Goal: Transaction & Acquisition: Book appointment/travel/reservation

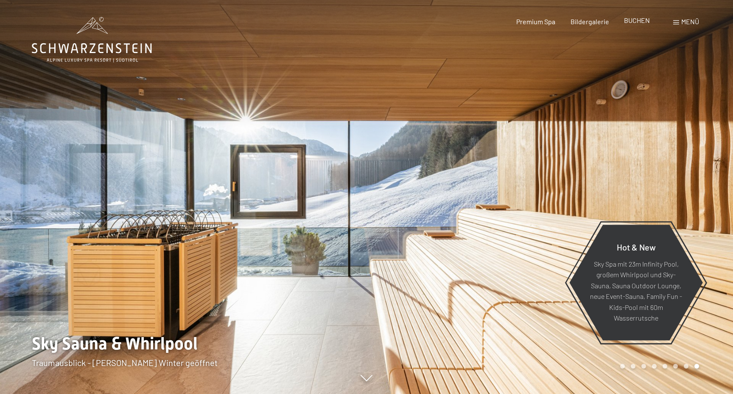
click at [638, 21] on span "BUCHEN" at bounding box center [637, 20] width 26 height 8
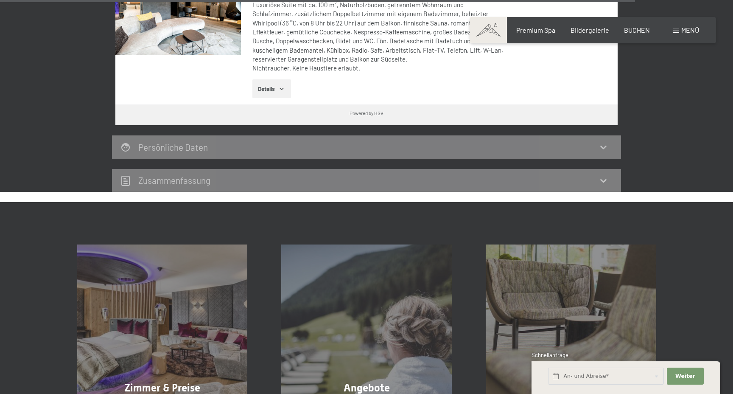
scroll to position [2515, 0]
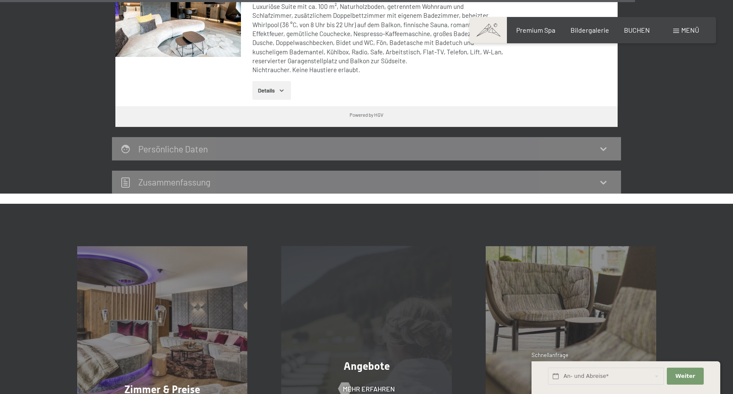
click at [393, 283] on div "Angebote Mehr erfahren" at bounding box center [366, 331] width 205 height 171
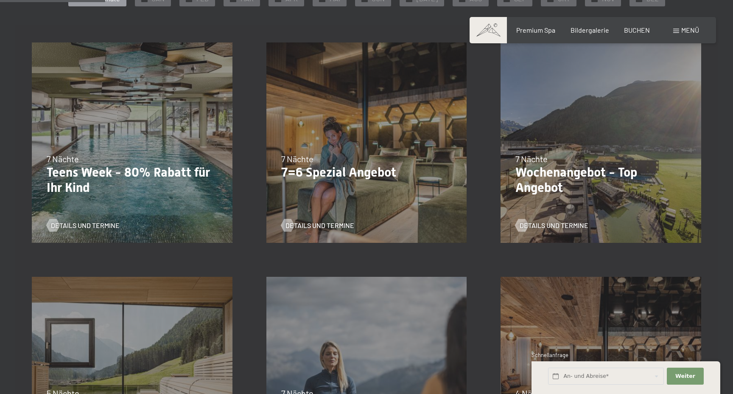
scroll to position [236, 0]
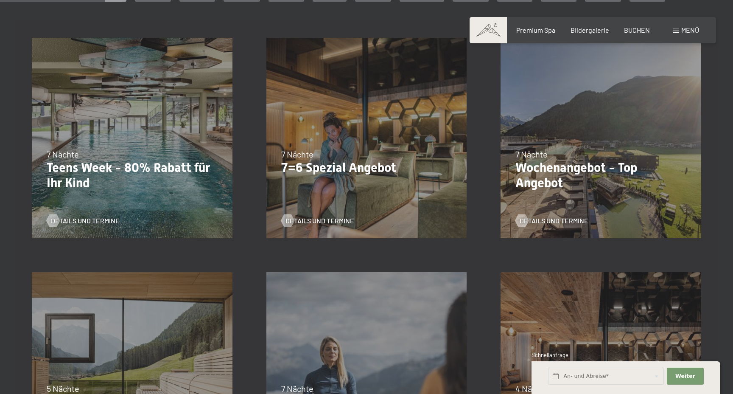
click at [349, 167] on p "7=6 Spezial Angebot" at bounding box center [366, 167] width 171 height 15
click at [323, 222] on span "Einwilligung Marketing*" at bounding box center [320, 221] width 70 height 8
click at [281, 222] on input "Einwilligung Marketing*" at bounding box center [276, 221] width 8 height 8
checkbox input "false"
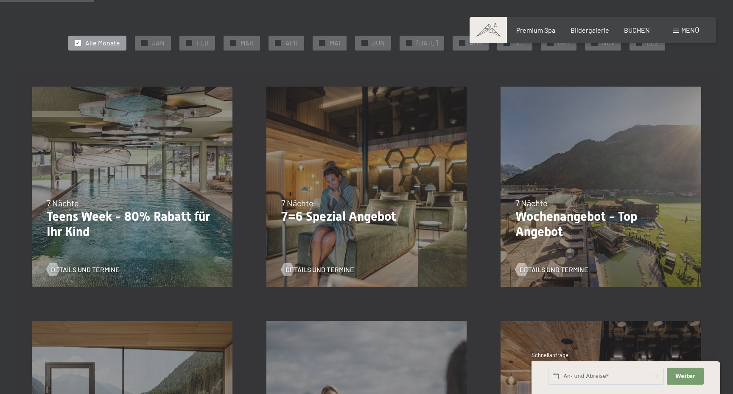
scroll to position [216, 0]
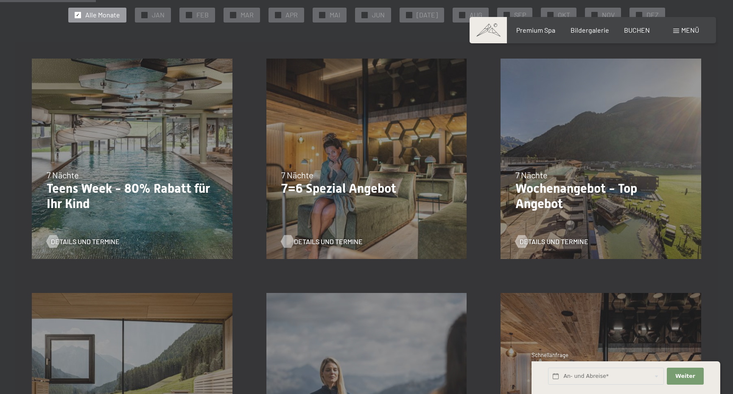
click at [315, 240] on span "Details und Termine" at bounding box center [328, 241] width 69 height 9
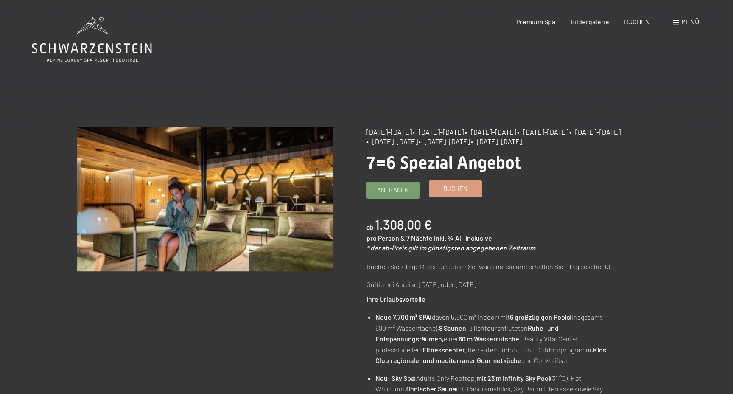
click at [460, 191] on span "Buchen" at bounding box center [455, 188] width 24 height 9
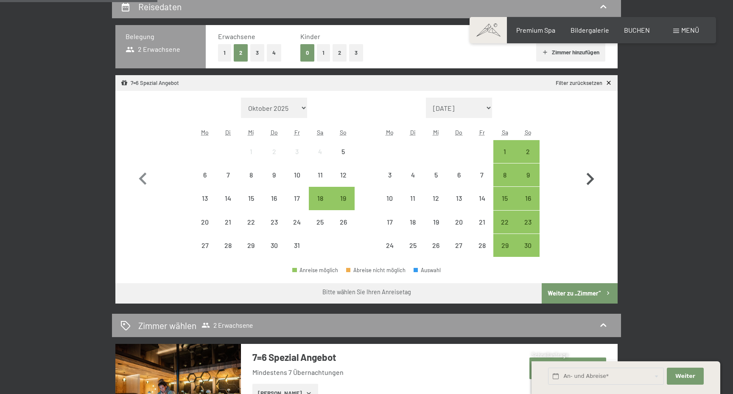
scroll to position [225, 0]
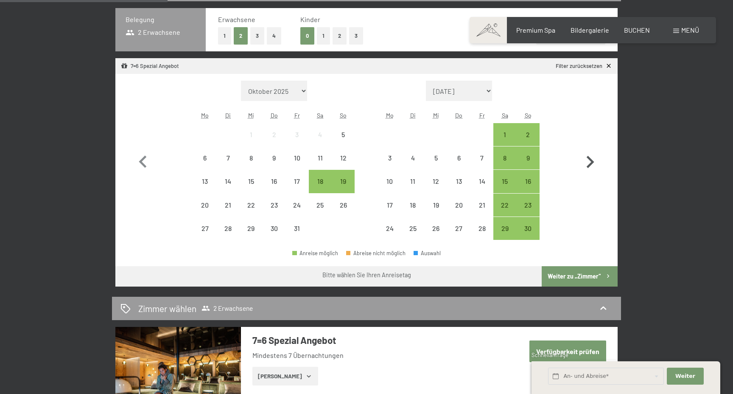
click at [592, 164] on icon "button" at bounding box center [591, 162] width 8 height 12
select select "2025-11-01"
select select "2025-12-01"
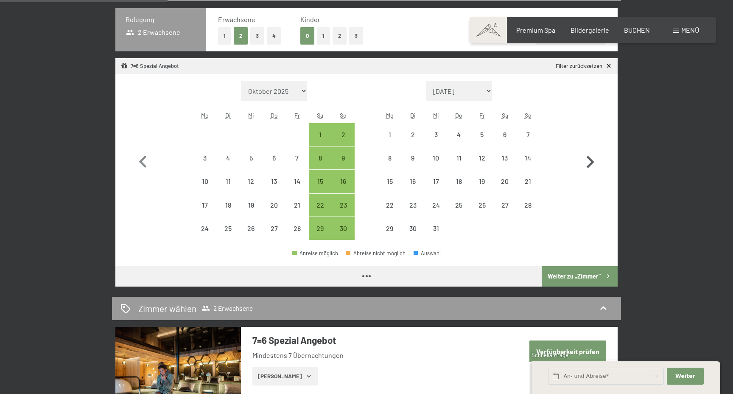
select select "2025-11-01"
select select "2025-12-01"
click at [345, 230] on div "30" at bounding box center [343, 235] width 21 height 21
select select "2025-11-01"
select select "2025-12-01"
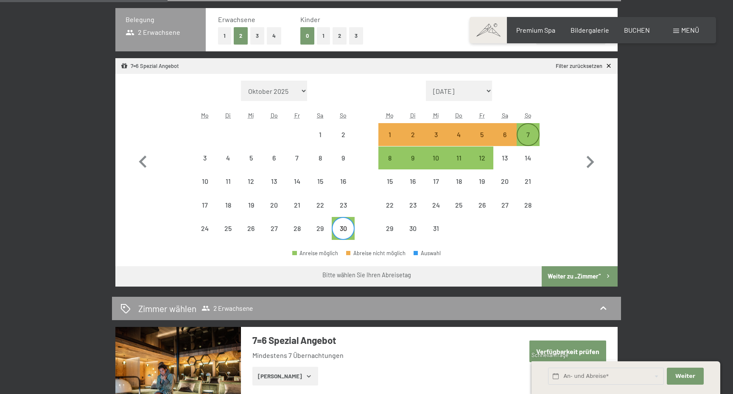
click at [539, 133] on div "7" at bounding box center [528, 141] width 21 height 21
select select "2025-11-01"
select select "2025-12-01"
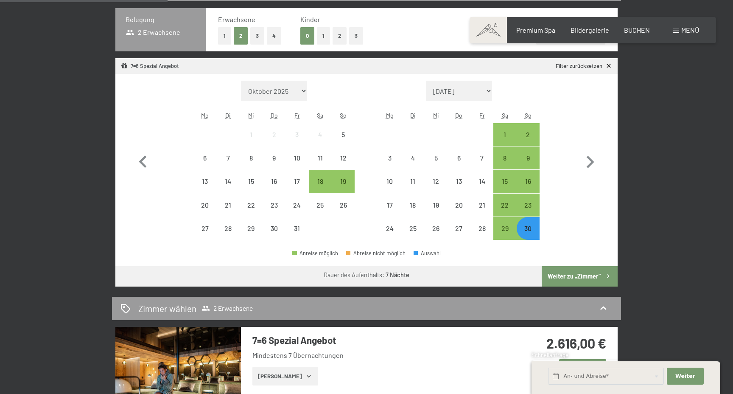
click at [576, 279] on button "Weiter zu „Zimmer“" at bounding box center [580, 276] width 76 height 20
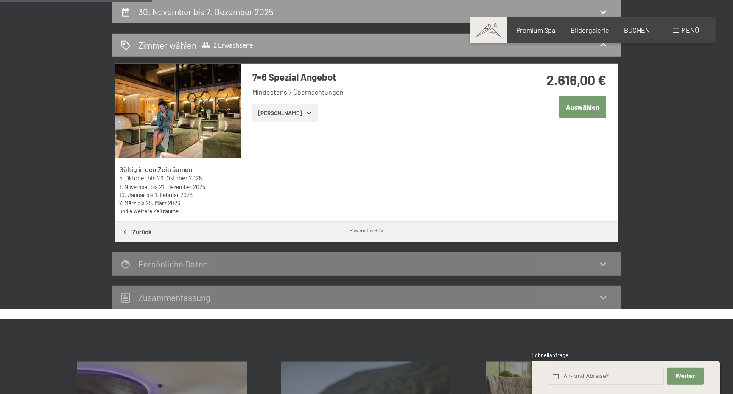
click at [283, 119] on button "[PERSON_NAME]" at bounding box center [286, 113] width 66 height 19
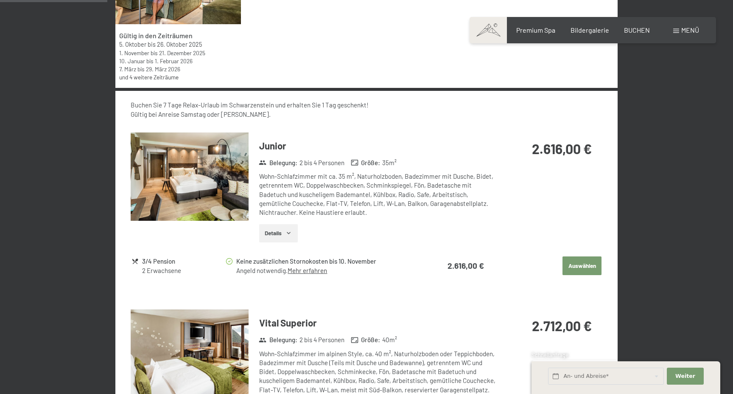
scroll to position [337, 0]
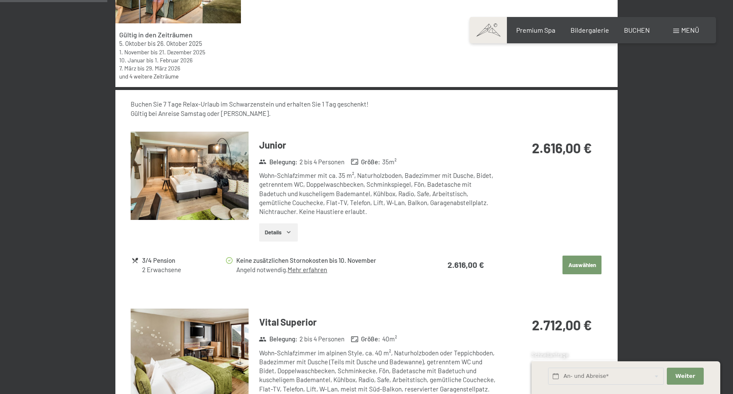
click at [199, 191] on img at bounding box center [190, 176] width 118 height 89
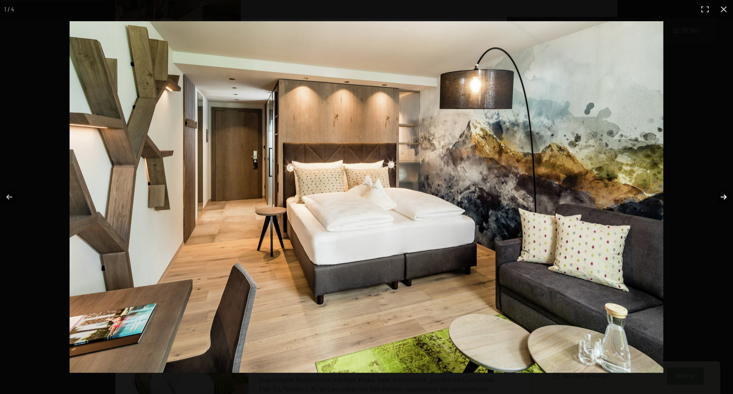
click at [724, 194] on button "button" at bounding box center [719, 197] width 30 height 42
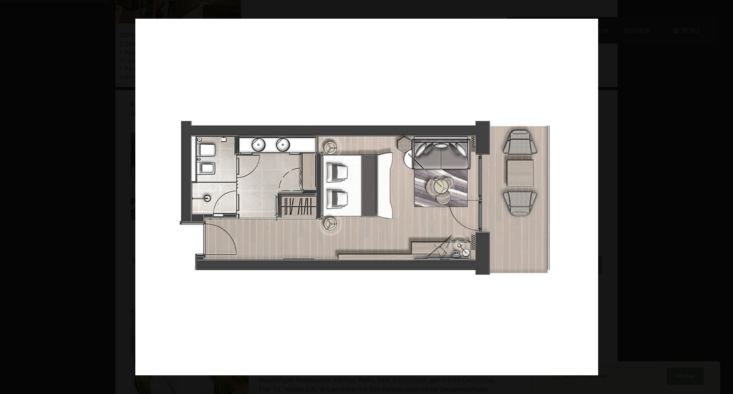
click at [724, 194] on button "button" at bounding box center [719, 197] width 30 height 42
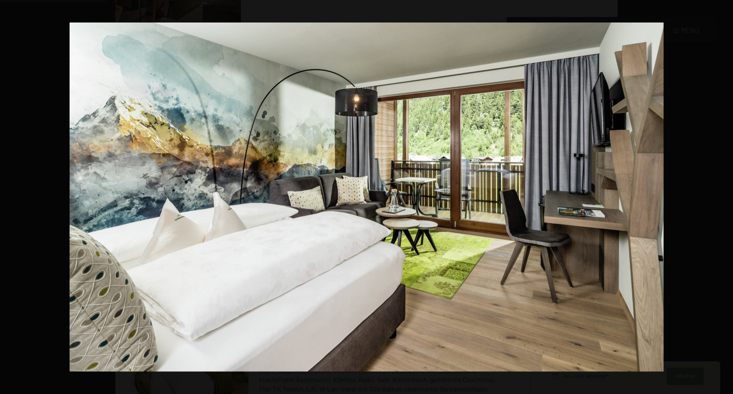
click at [723, 196] on button "button" at bounding box center [719, 197] width 30 height 42
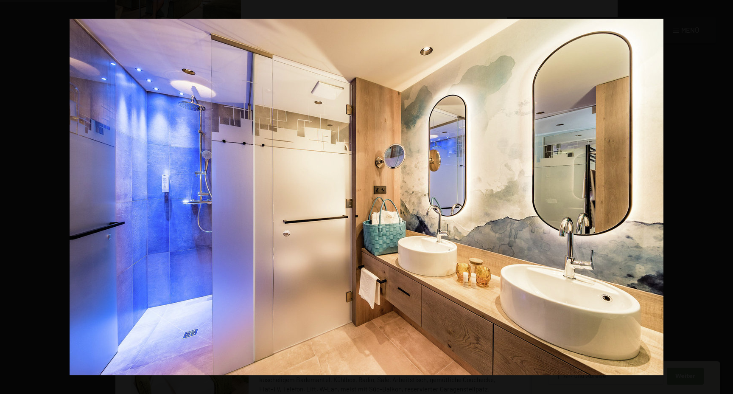
click at [723, 196] on button "button" at bounding box center [719, 197] width 30 height 42
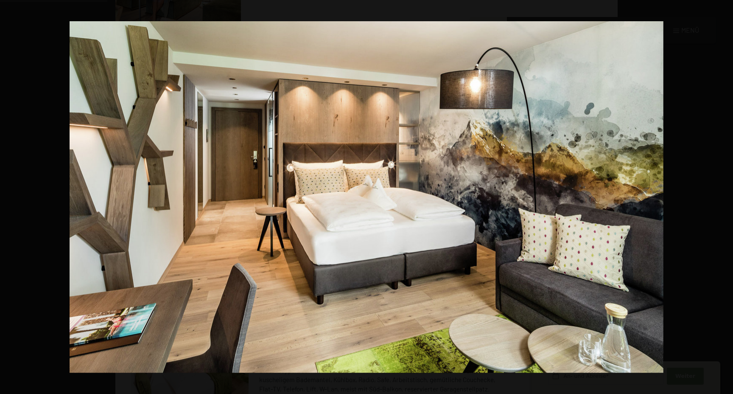
click at [723, 196] on button "button" at bounding box center [719, 197] width 30 height 42
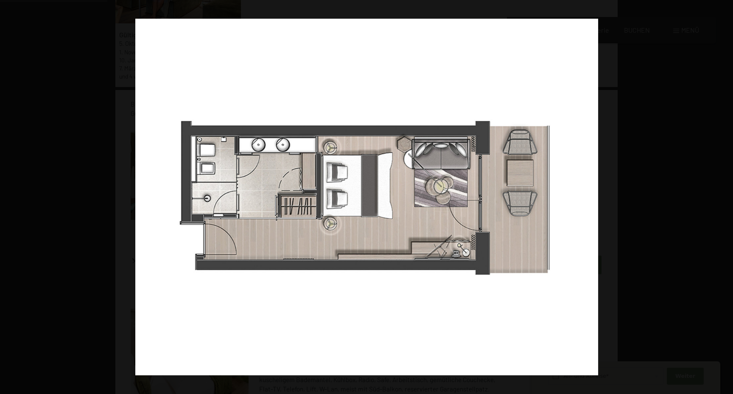
click at [723, 196] on button "button" at bounding box center [719, 197] width 30 height 42
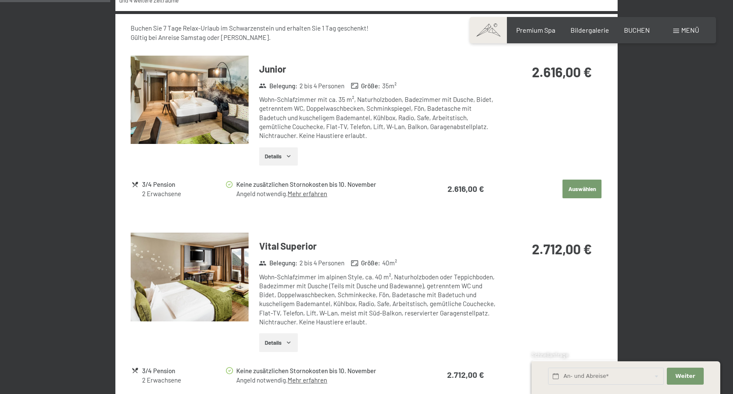
scroll to position [425, 0]
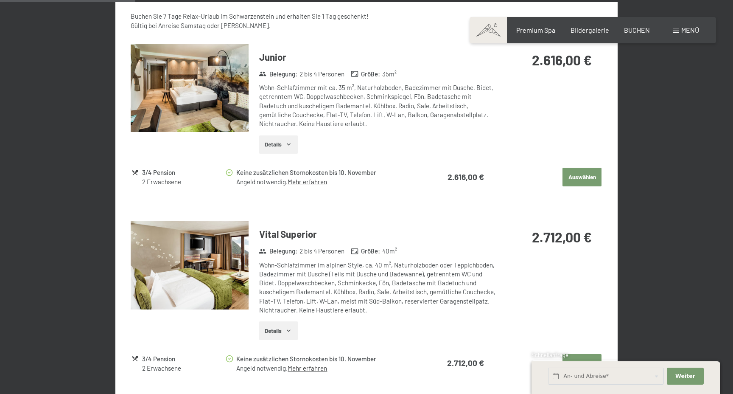
click at [198, 288] on img at bounding box center [190, 265] width 118 height 89
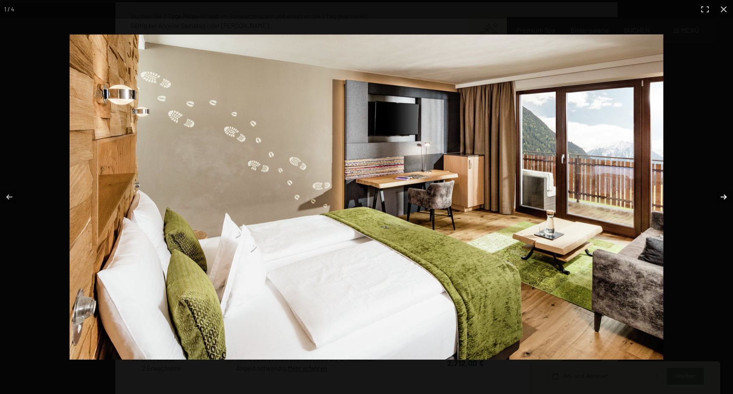
click at [725, 196] on button "button" at bounding box center [719, 197] width 30 height 42
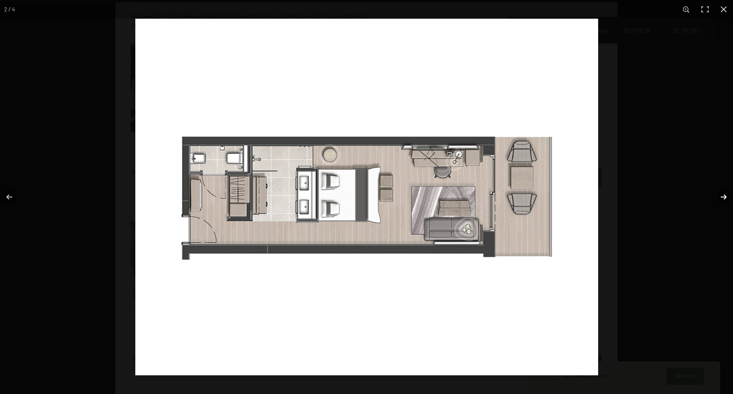
click at [725, 196] on button "button" at bounding box center [719, 197] width 30 height 42
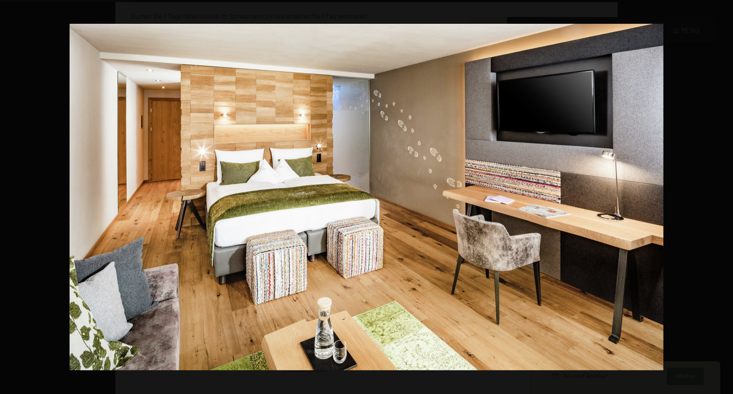
click at [725, 196] on button "button" at bounding box center [719, 197] width 30 height 42
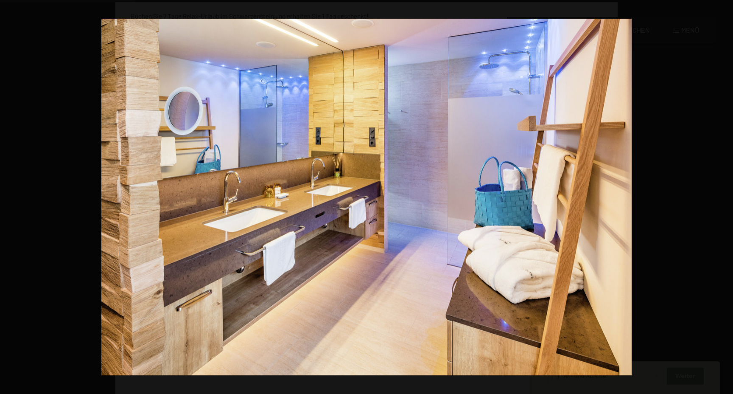
click at [725, 196] on button "button" at bounding box center [719, 197] width 30 height 42
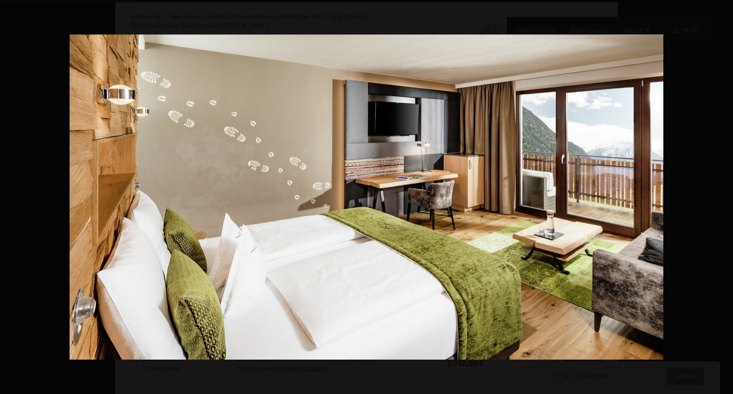
click at [725, 196] on button "button" at bounding box center [719, 197] width 30 height 42
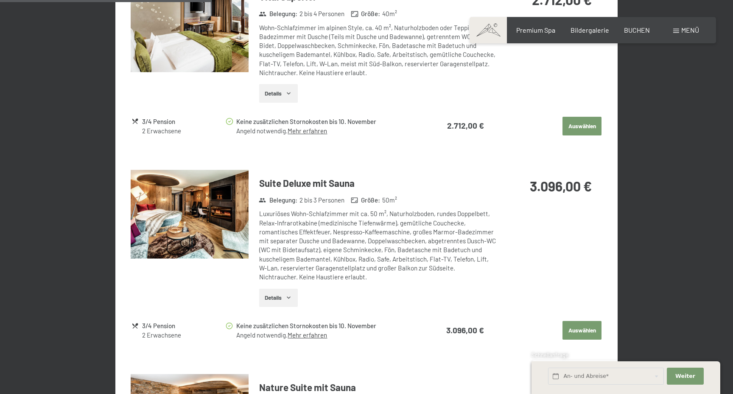
scroll to position [662, 0]
click at [191, 188] on img at bounding box center [190, 214] width 118 height 89
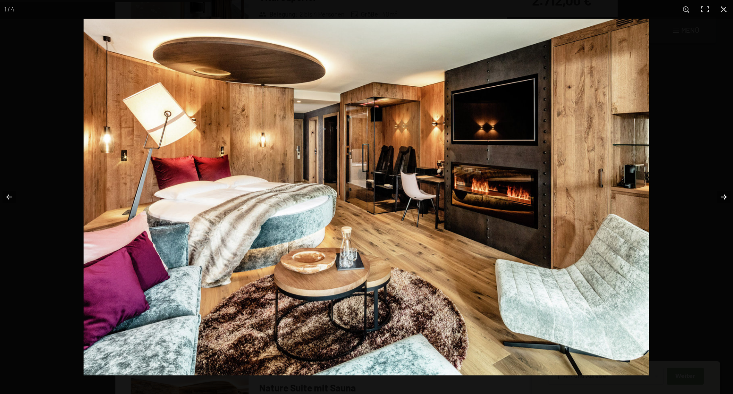
click at [724, 193] on button "button" at bounding box center [719, 197] width 30 height 42
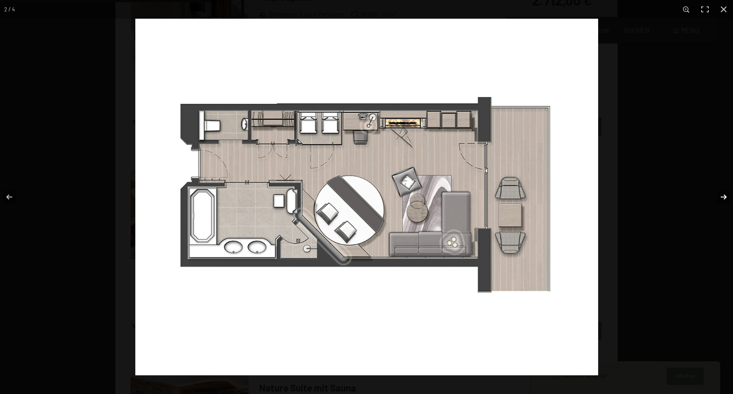
click at [724, 193] on button "button" at bounding box center [719, 197] width 30 height 42
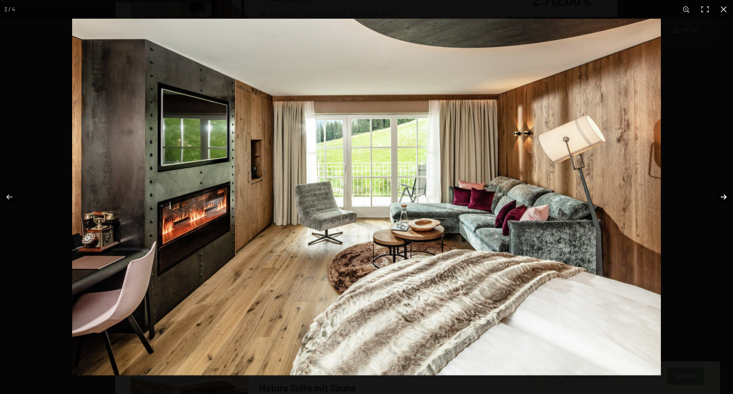
click at [724, 193] on button "button" at bounding box center [719, 197] width 30 height 42
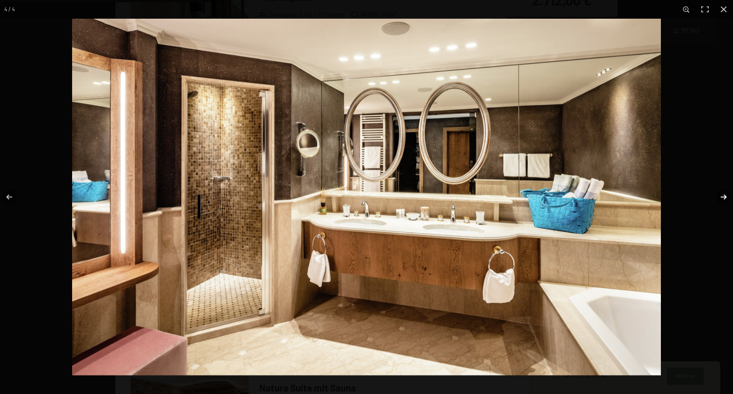
click at [724, 193] on button "button" at bounding box center [719, 197] width 30 height 42
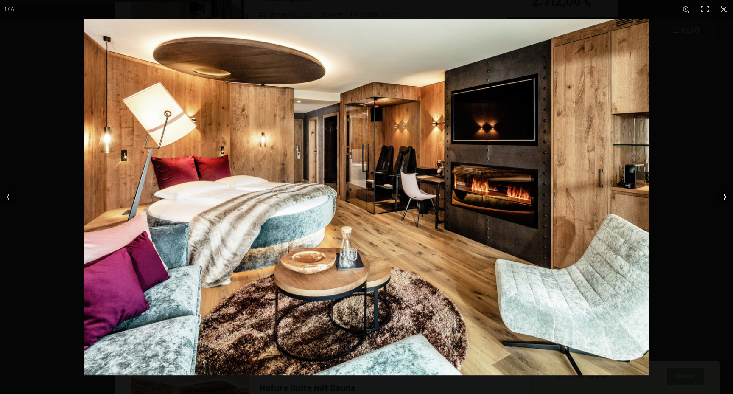
click at [724, 193] on button "button" at bounding box center [719, 197] width 30 height 42
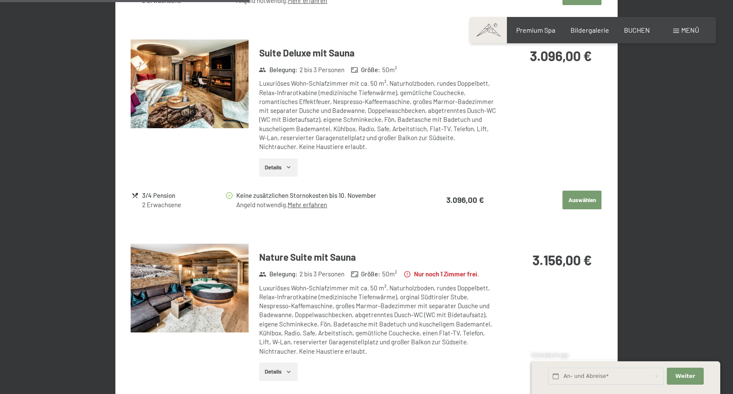
scroll to position [804, 0]
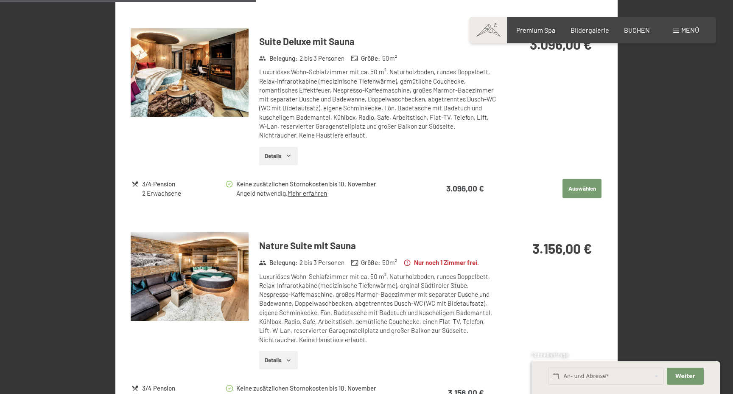
click at [202, 270] on img at bounding box center [190, 276] width 118 height 89
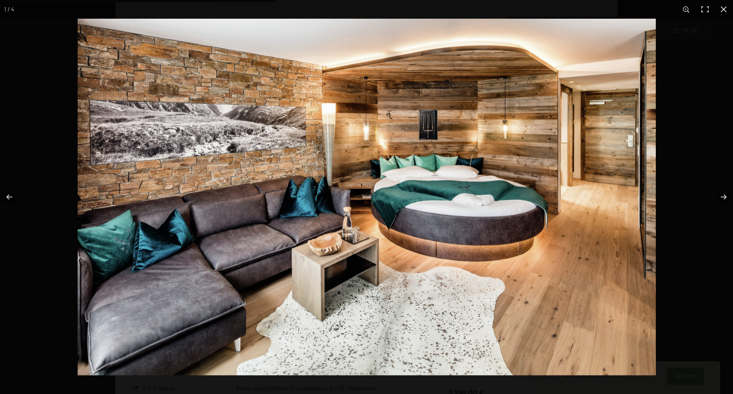
scroll to position [1180, 0]
click at [720, 198] on button "button" at bounding box center [719, 197] width 30 height 42
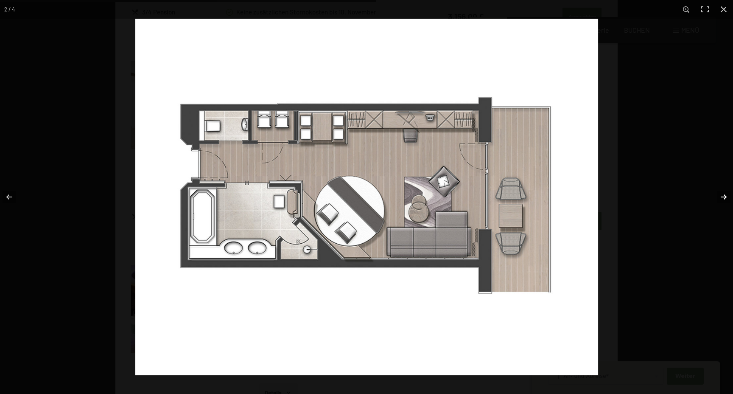
click at [720, 198] on button "button" at bounding box center [719, 197] width 30 height 42
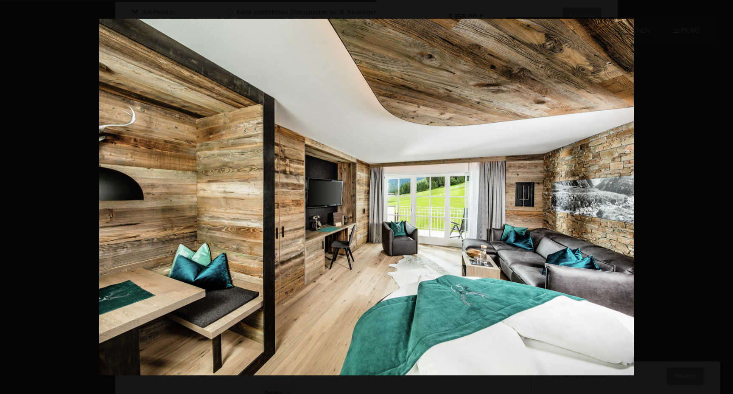
click at [720, 198] on button "button" at bounding box center [719, 197] width 30 height 42
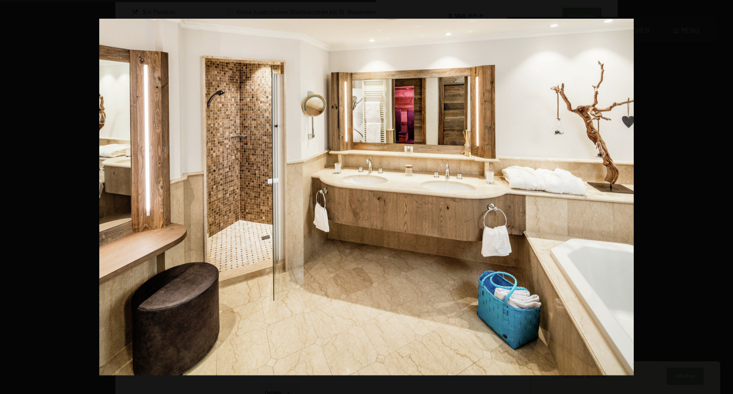
click at [720, 198] on button "button" at bounding box center [719, 197] width 30 height 42
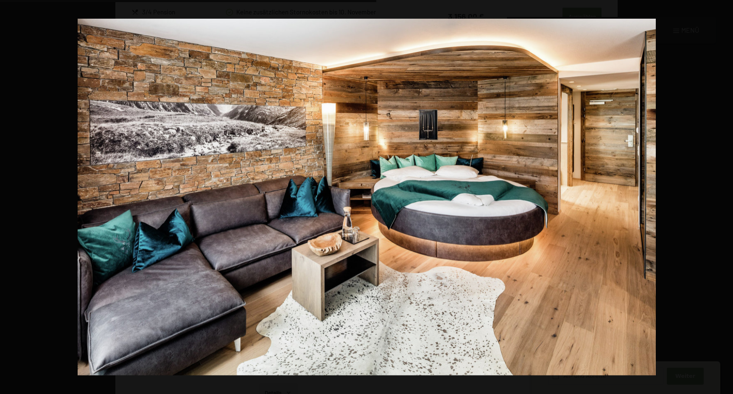
click at [720, 198] on button "button" at bounding box center [719, 197] width 30 height 42
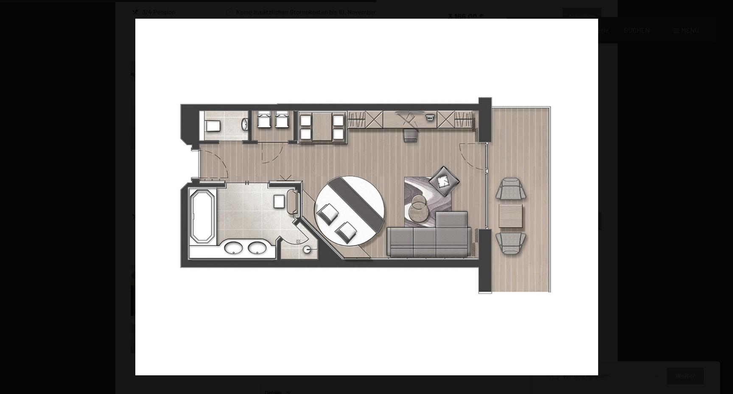
click at [720, 198] on button "button" at bounding box center [719, 197] width 30 height 42
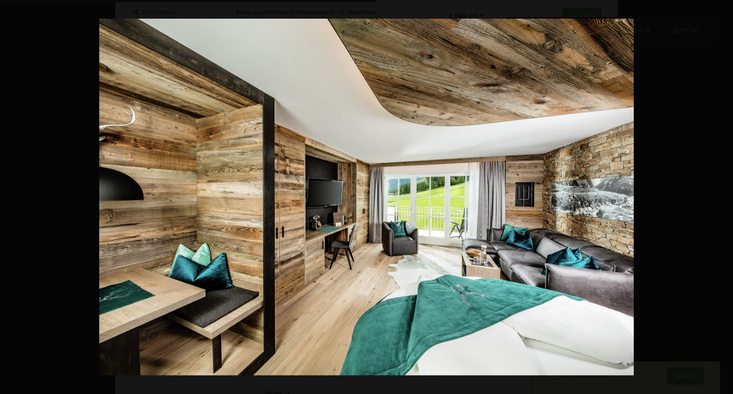
click at [720, 198] on button "button" at bounding box center [719, 197] width 30 height 42
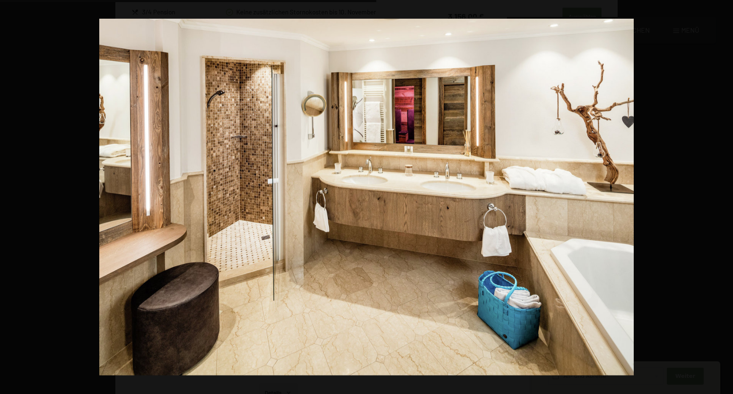
click at [720, 198] on button "button" at bounding box center [719, 197] width 30 height 42
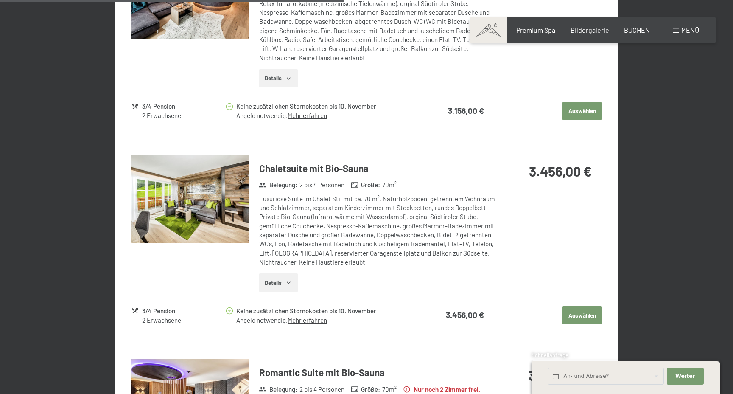
scroll to position [1089, 0]
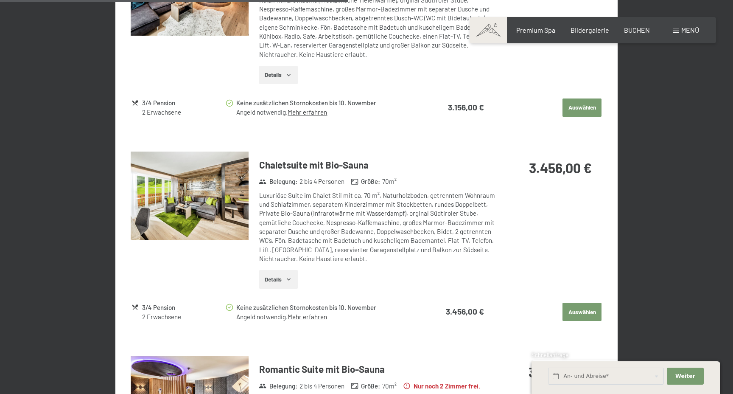
click at [206, 192] on img at bounding box center [190, 196] width 118 height 89
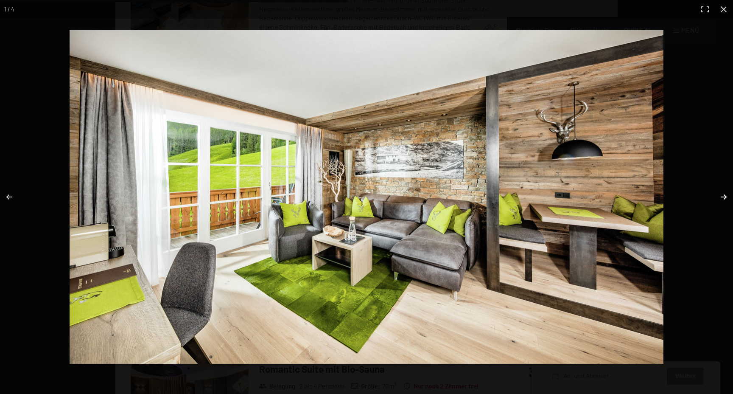
click at [726, 195] on button "button" at bounding box center [719, 197] width 30 height 42
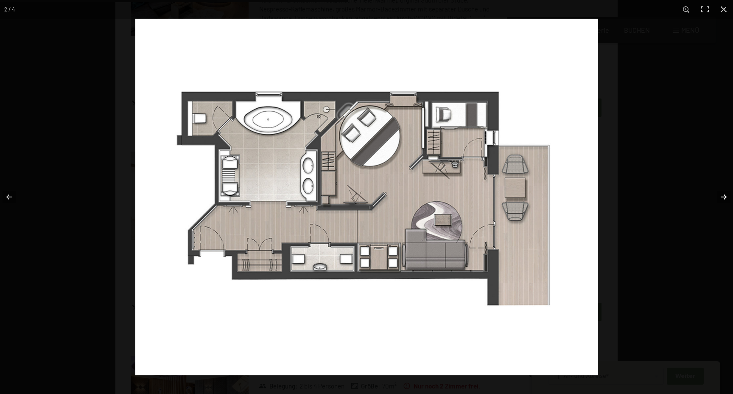
click at [726, 195] on button "button" at bounding box center [719, 197] width 30 height 42
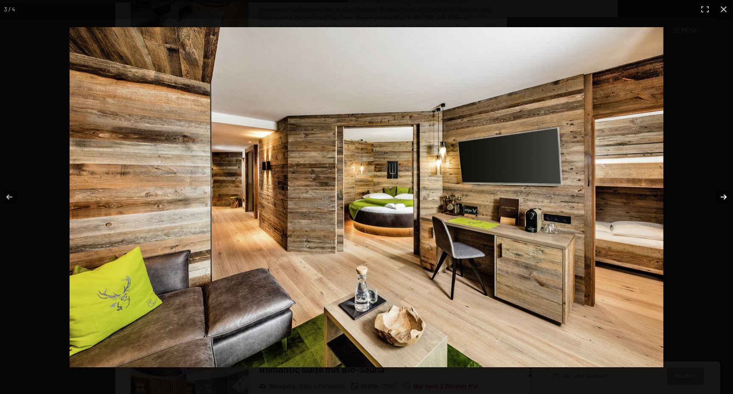
click at [726, 195] on button "button" at bounding box center [719, 197] width 30 height 42
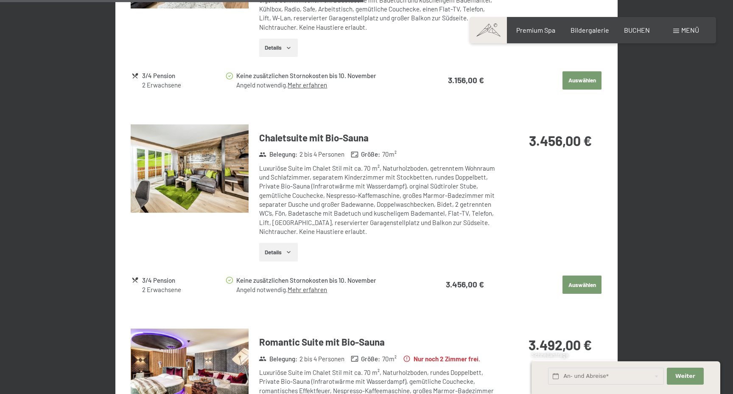
scroll to position [1142, 0]
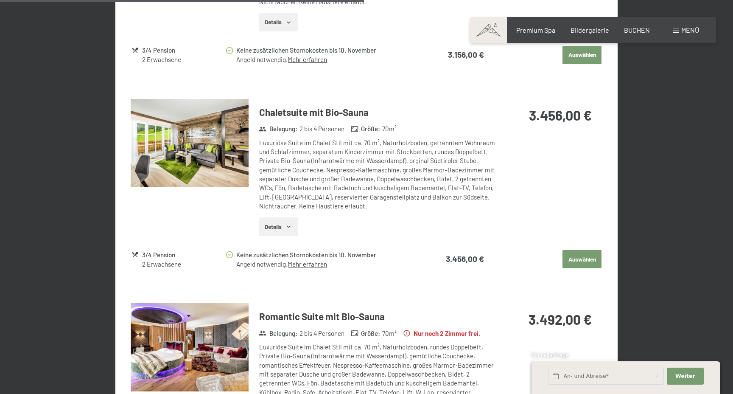
click at [216, 160] on img at bounding box center [190, 143] width 118 height 89
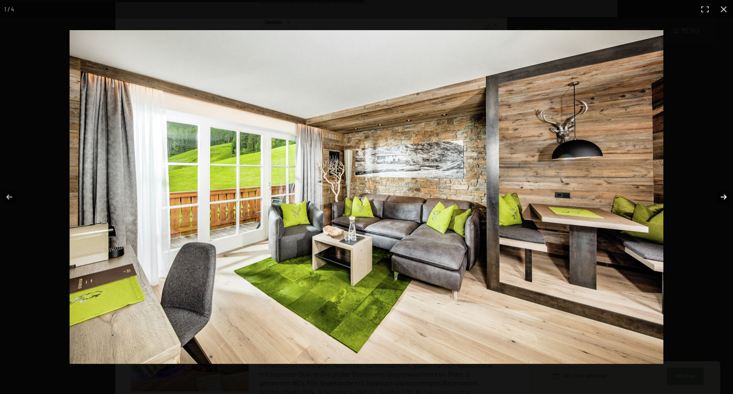
click at [722, 195] on button "button" at bounding box center [719, 197] width 30 height 42
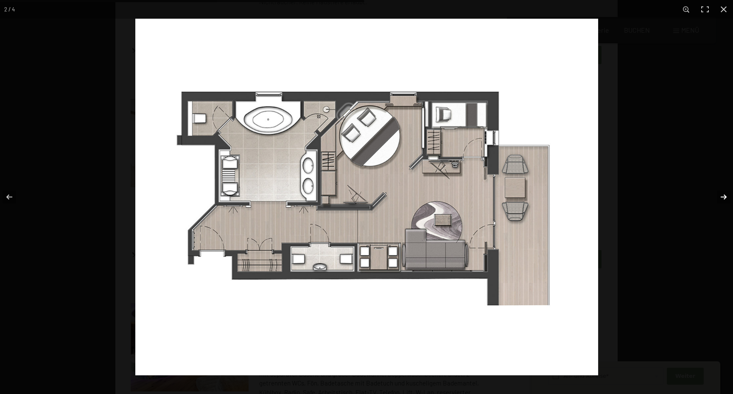
click at [722, 195] on button "button" at bounding box center [719, 197] width 30 height 42
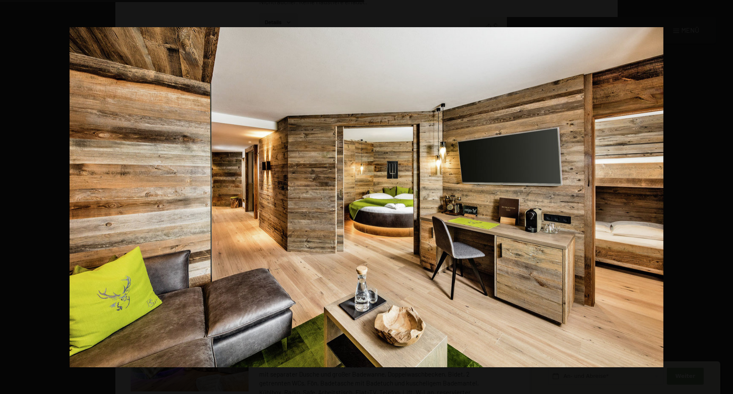
click at [722, 195] on button "button" at bounding box center [719, 197] width 30 height 42
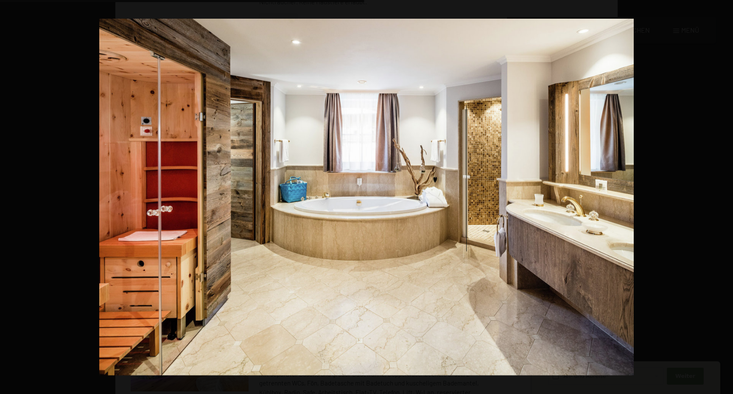
click at [722, 195] on button "button" at bounding box center [719, 197] width 30 height 42
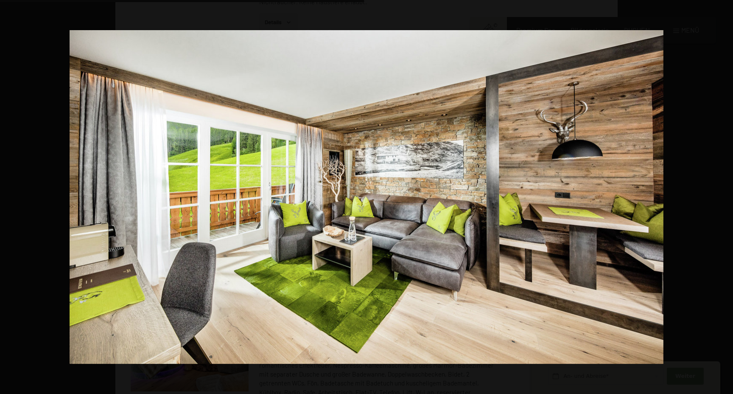
click at [722, 195] on button "button" at bounding box center [719, 197] width 30 height 42
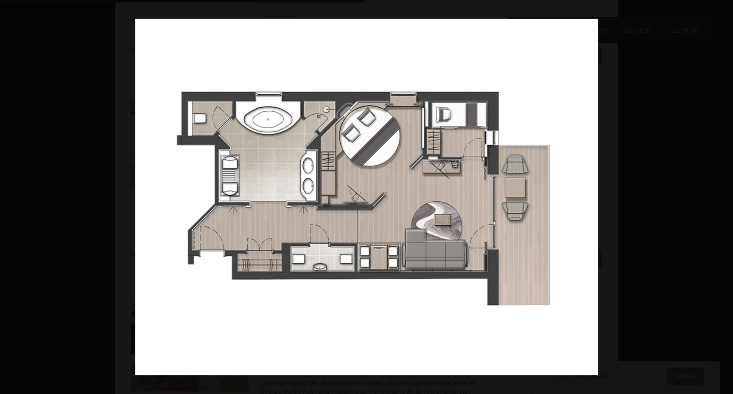
click at [722, 195] on button "button" at bounding box center [719, 197] width 30 height 42
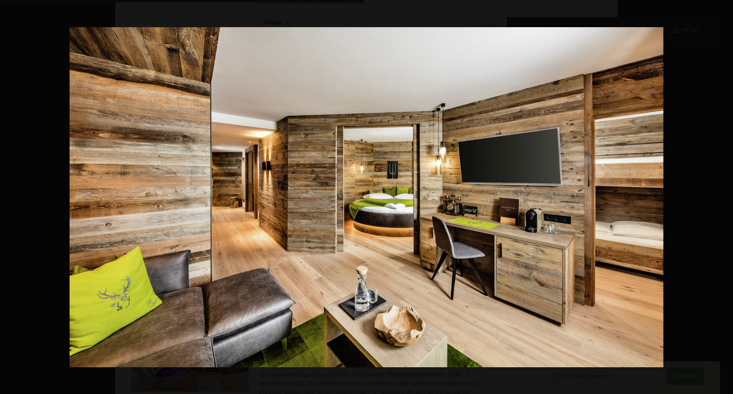
click at [722, 195] on button "button" at bounding box center [719, 197] width 30 height 42
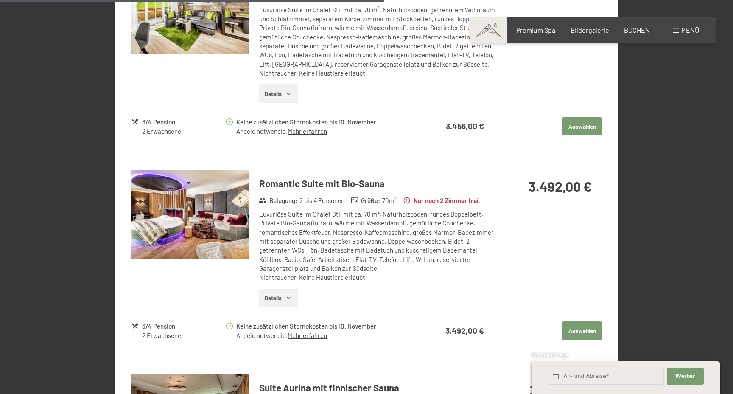
scroll to position [1284, 0]
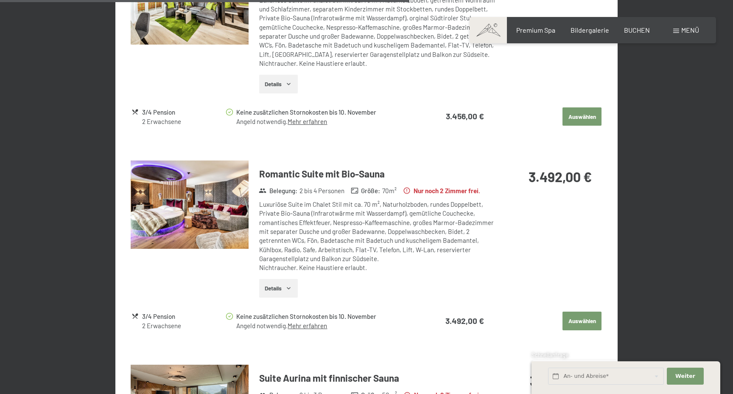
click at [219, 210] on img at bounding box center [190, 204] width 118 height 89
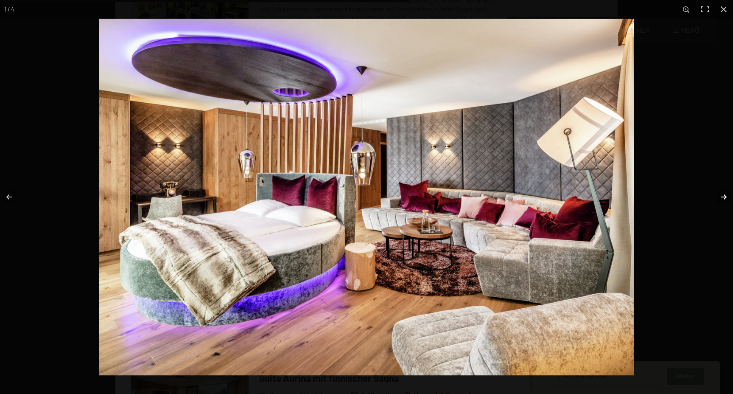
click at [724, 196] on button "button" at bounding box center [719, 197] width 30 height 42
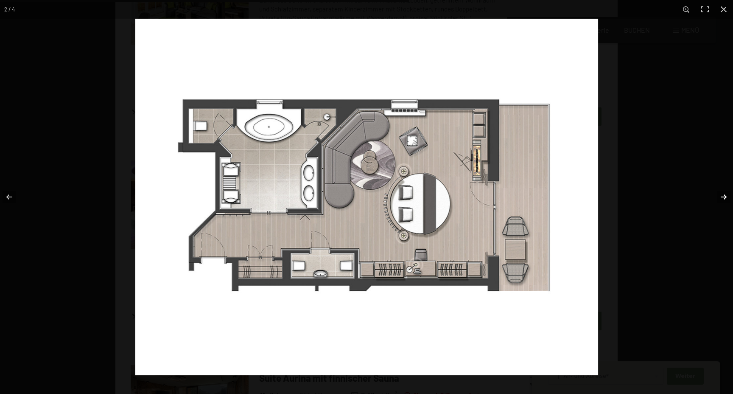
click at [724, 196] on button "button" at bounding box center [719, 197] width 30 height 42
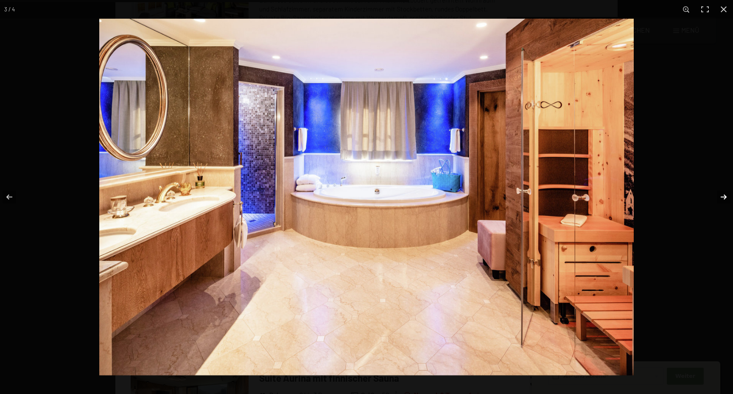
click at [724, 196] on button "button" at bounding box center [719, 197] width 30 height 42
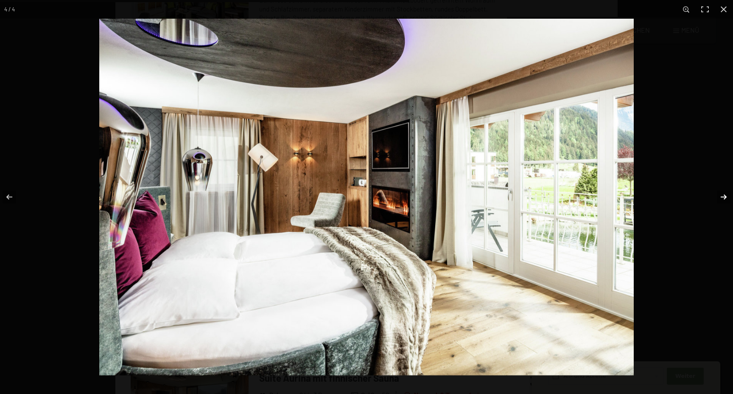
click at [724, 196] on button "button" at bounding box center [719, 197] width 30 height 42
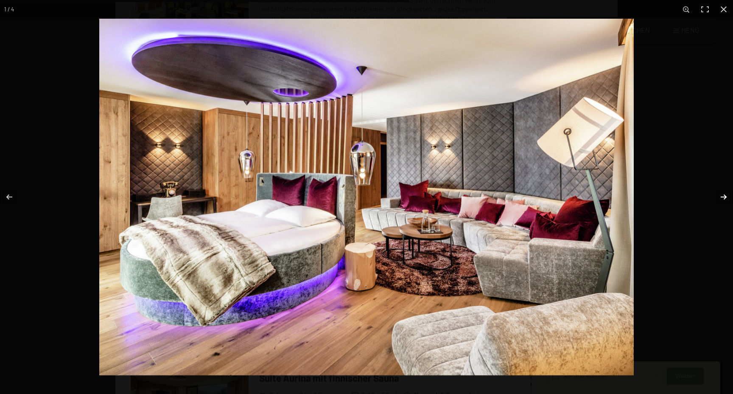
click at [724, 196] on button "button" at bounding box center [719, 197] width 30 height 42
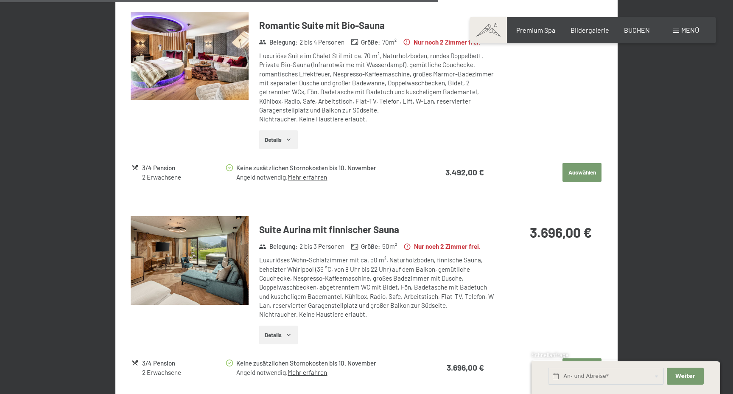
scroll to position [1437, 0]
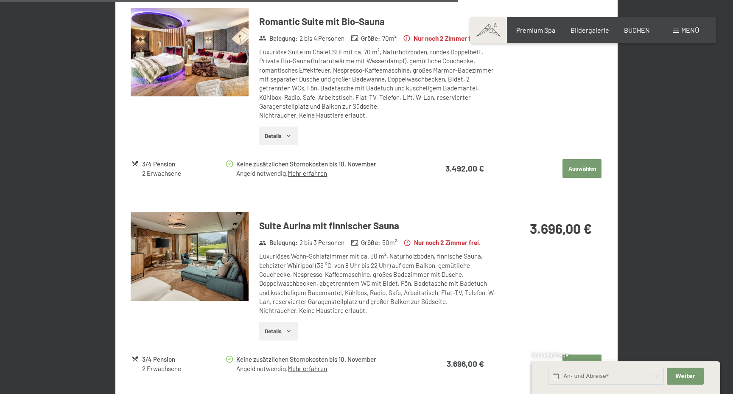
click at [189, 255] on img at bounding box center [190, 256] width 118 height 89
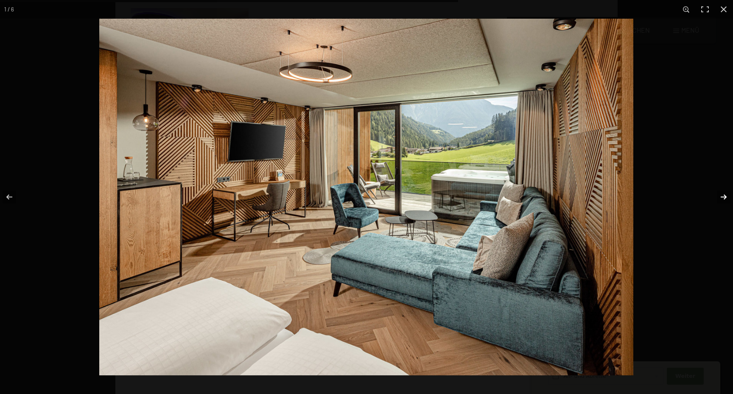
click at [720, 196] on button "button" at bounding box center [719, 197] width 30 height 42
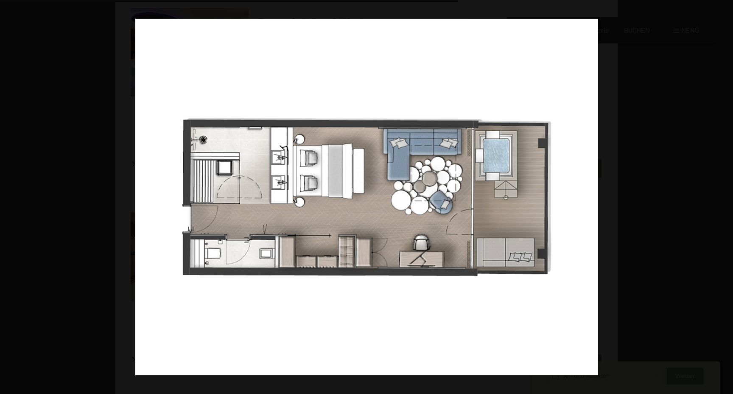
click at [720, 196] on button "button" at bounding box center [719, 197] width 30 height 42
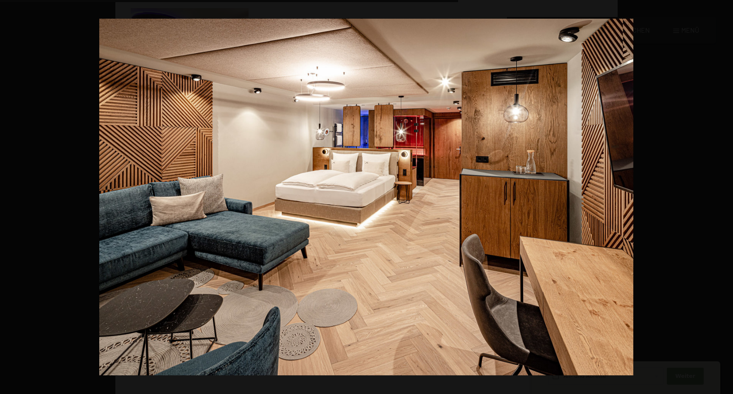
click at [720, 196] on button "button" at bounding box center [719, 197] width 30 height 42
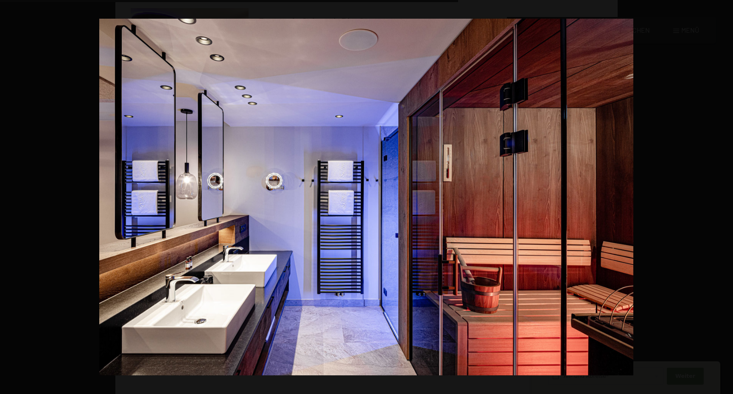
click at [720, 196] on button "button" at bounding box center [719, 197] width 30 height 42
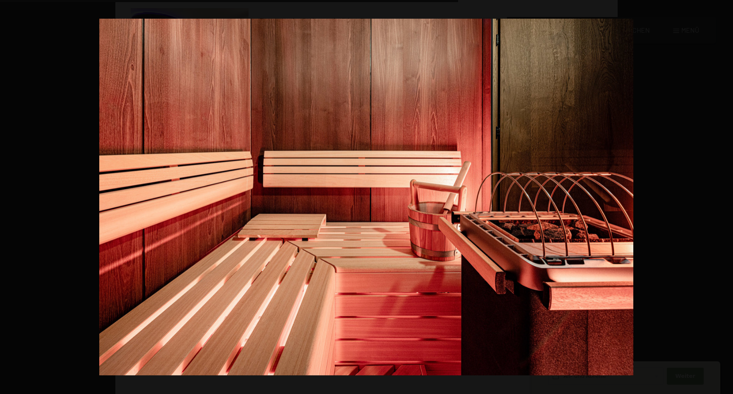
click at [720, 196] on button "button" at bounding box center [719, 197] width 30 height 42
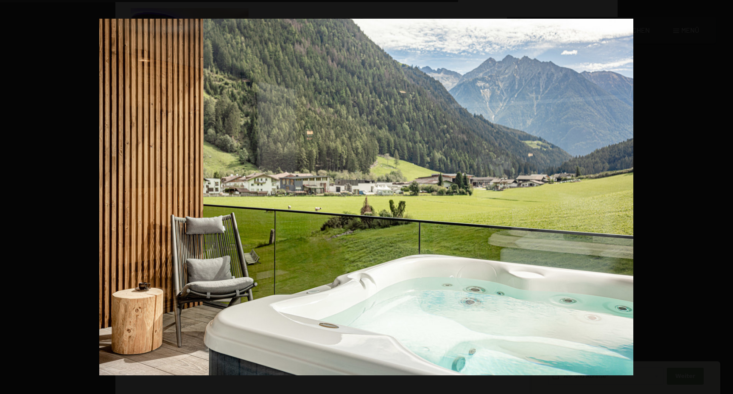
click at [720, 196] on button "button" at bounding box center [719, 197] width 30 height 42
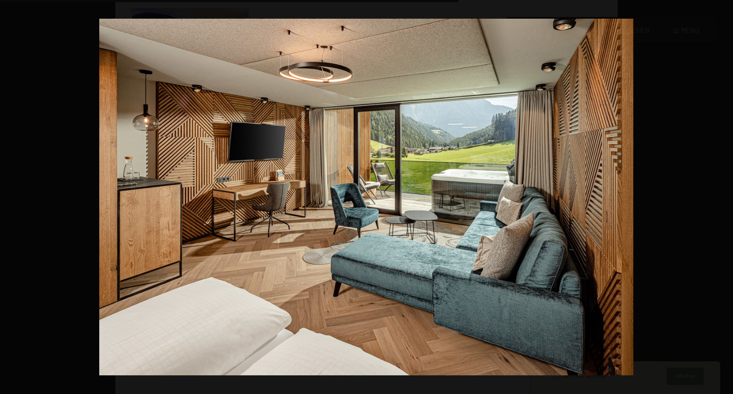
click at [720, 196] on button "button" at bounding box center [719, 197] width 30 height 42
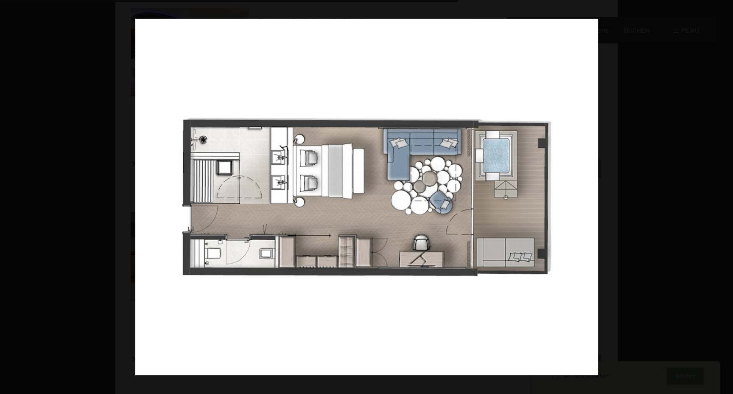
click at [720, 196] on button "button" at bounding box center [719, 197] width 30 height 42
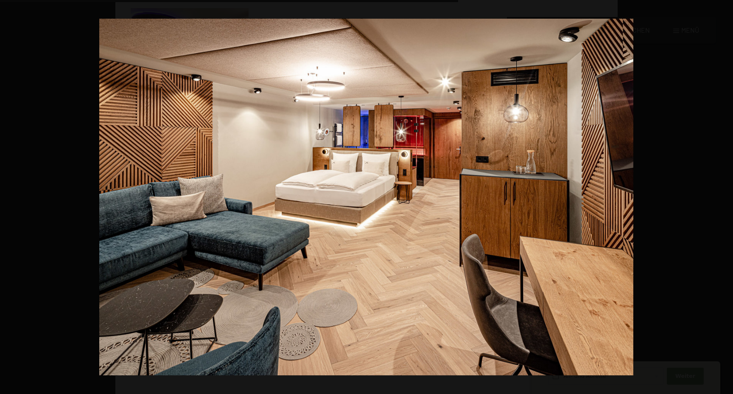
click at [720, 196] on button "button" at bounding box center [719, 197] width 30 height 42
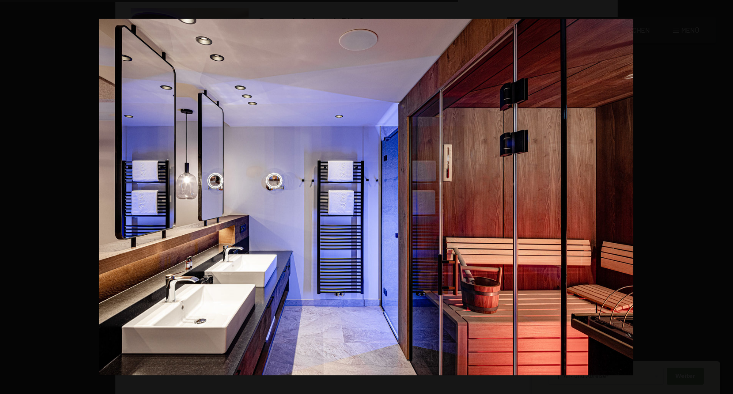
click at [720, 196] on button "button" at bounding box center [719, 197] width 30 height 42
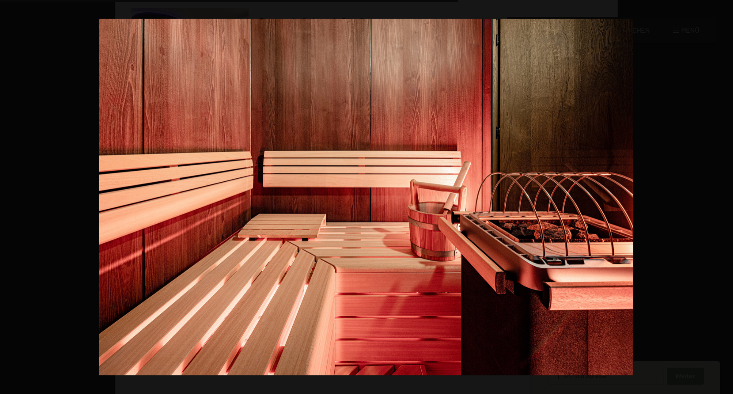
click at [720, 196] on button "button" at bounding box center [719, 197] width 30 height 42
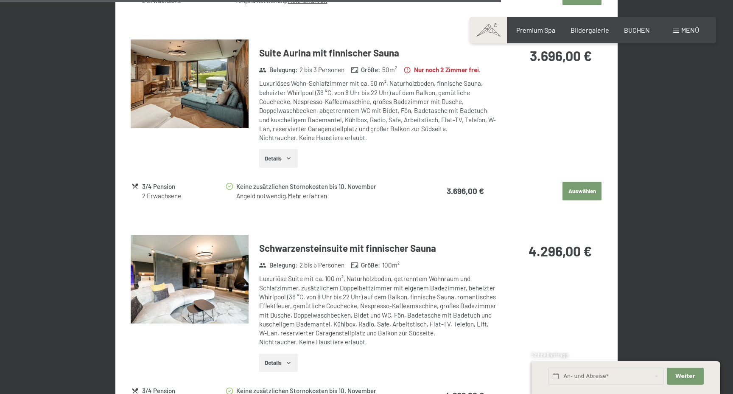
scroll to position [1619, 0]
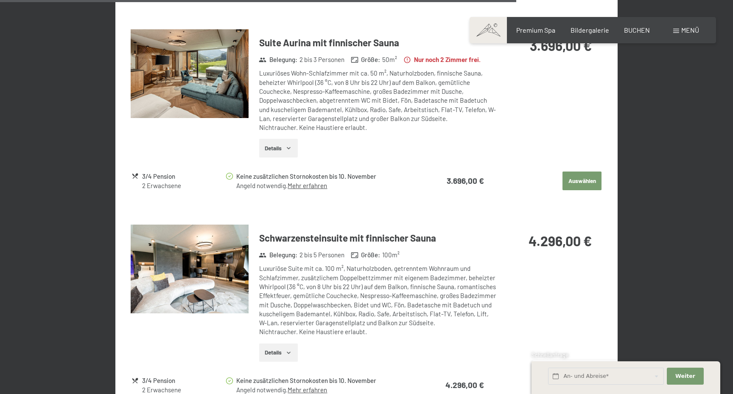
click at [208, 263] on img at bounding box center [190, 269] width 118 height 89
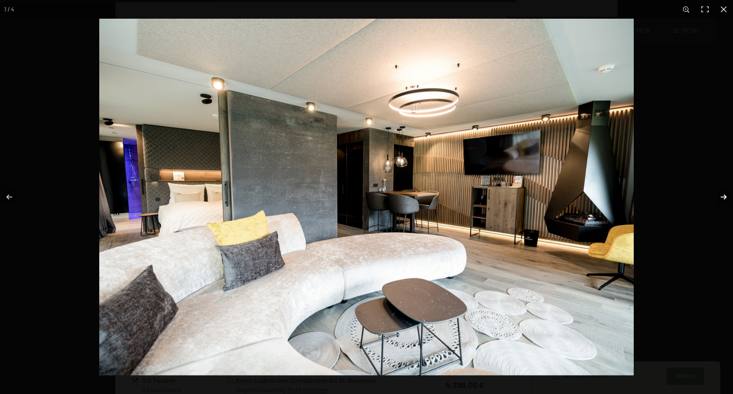
click at [724, 197] on button "button" at bounding box center [719, 197] width 30 height 42
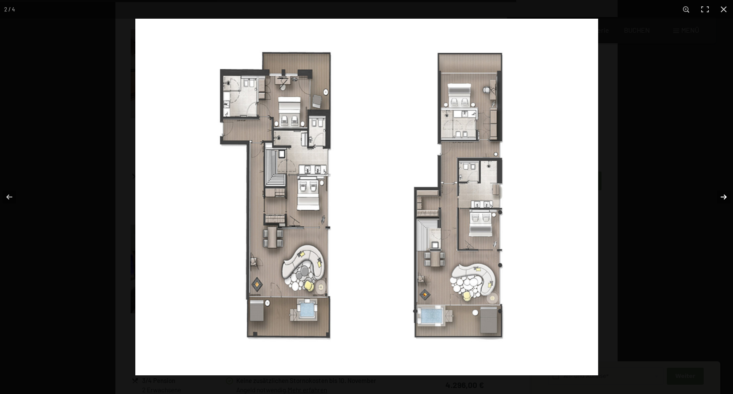
click at [724, 197] on button "button" at bounding box center [719, 197] width 30 height 42
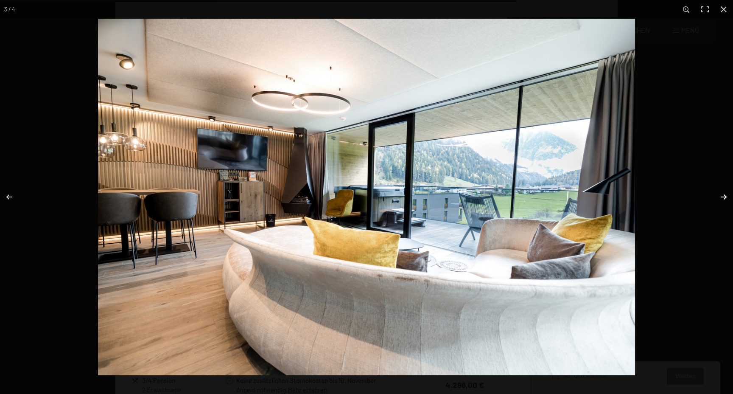
click at [724, 197] on button "button" at bounding box center [719, 197] width 30 height 42
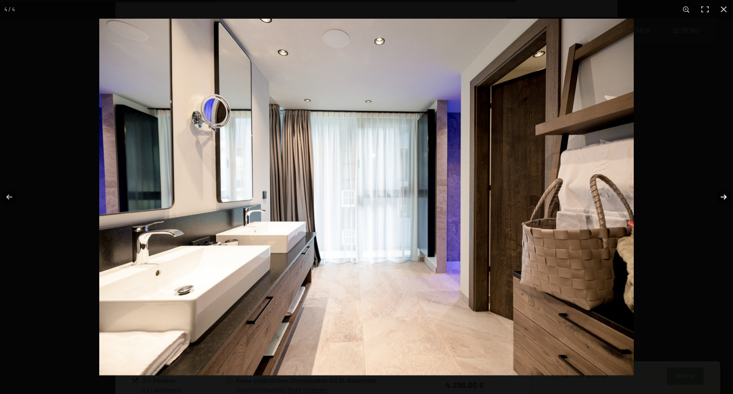
click at [724, 197] on button "button" at bounding box center [719, 197] width 30 height 42
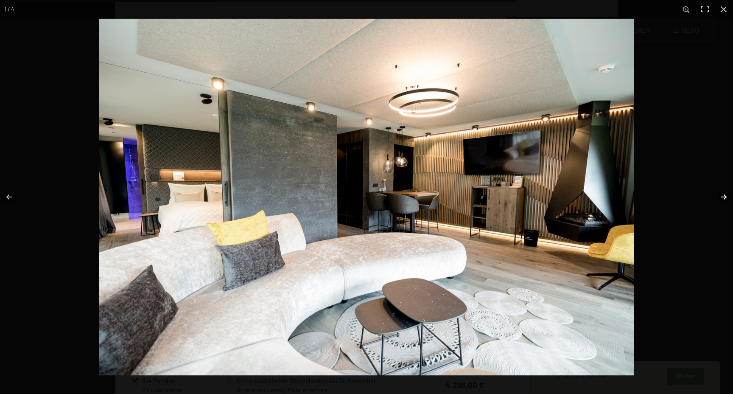
click at [724, 197] on button "button" at bounding box center [719, 197] width 30 height 42
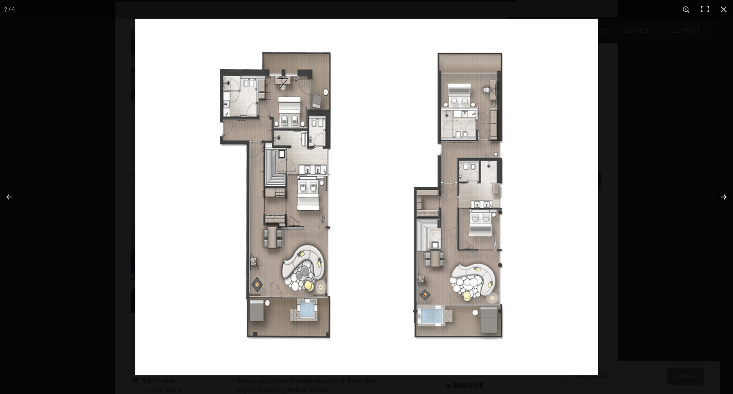
click at [724, 197] on button "button" at bounding box center [719, 197] width 30 height 42
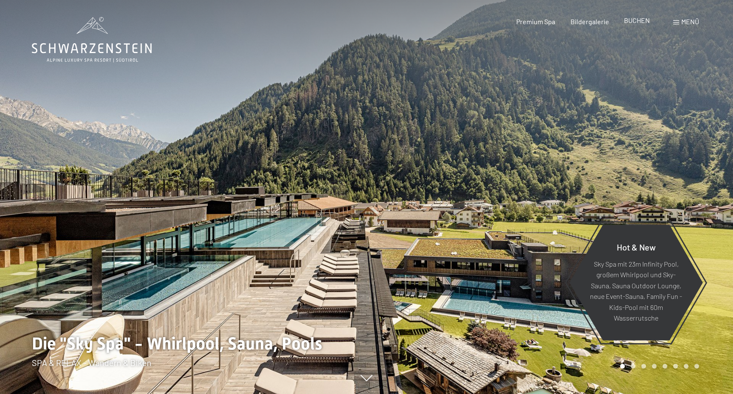
click at [640, 24] on span "BUCHEN" at bounding box center [637, 20] width 26 height 8
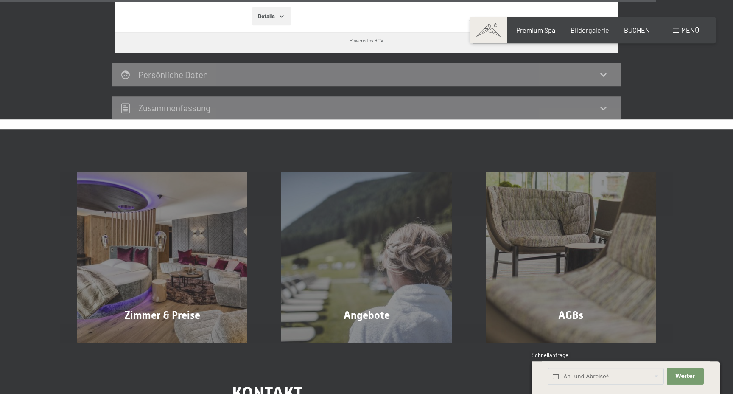
scroll to position [2580, 0]
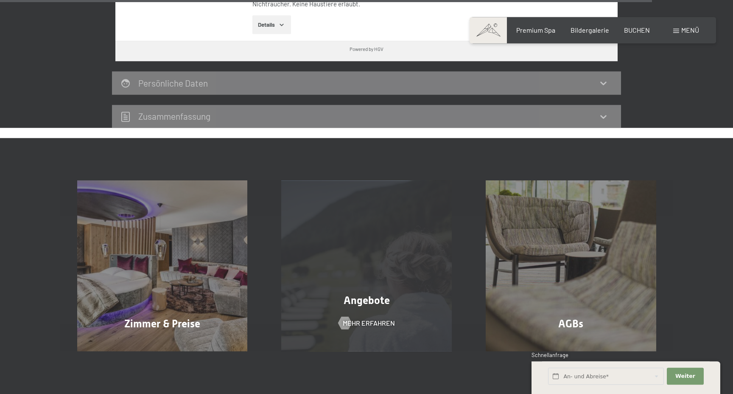
click at [356, 249] on div "Angebote Mehr erfahren" at bounding box center [366, 265] width 205 height 171
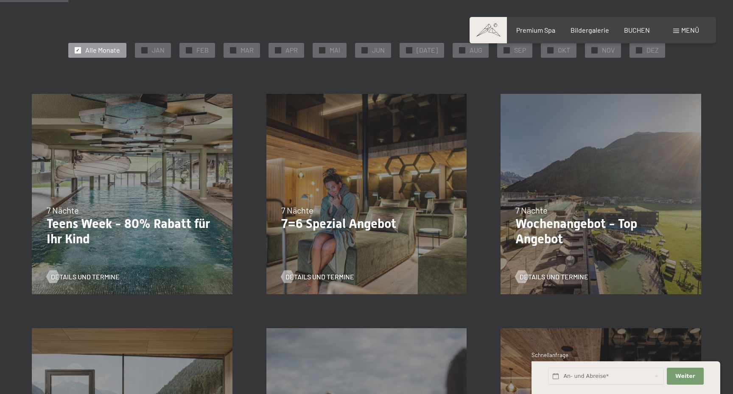
scroll to position [181, 0]
click at [90, 275] on span "Details und Termine" at bounding box center [93, 276] width 69 height 9
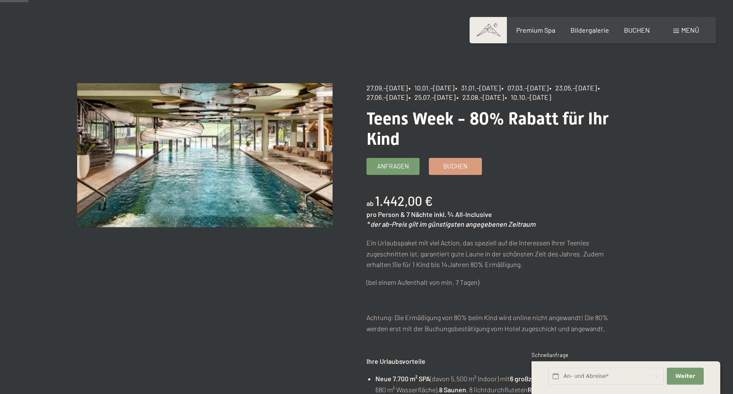
scroll to position [41, 0]
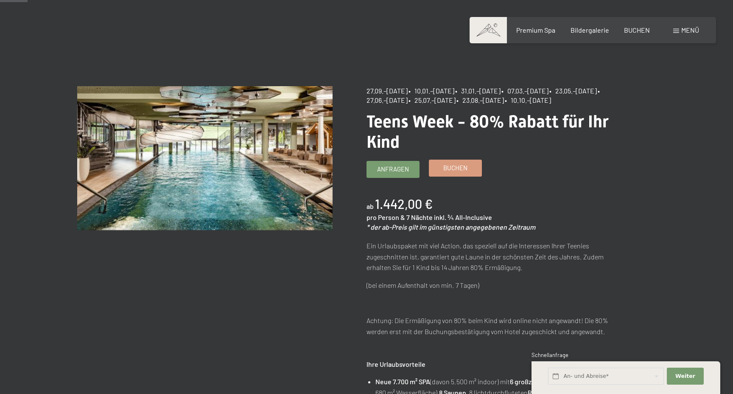
click at [450, 172] on span "Buchen" at bounding box center [455, 167] width 24 height 9
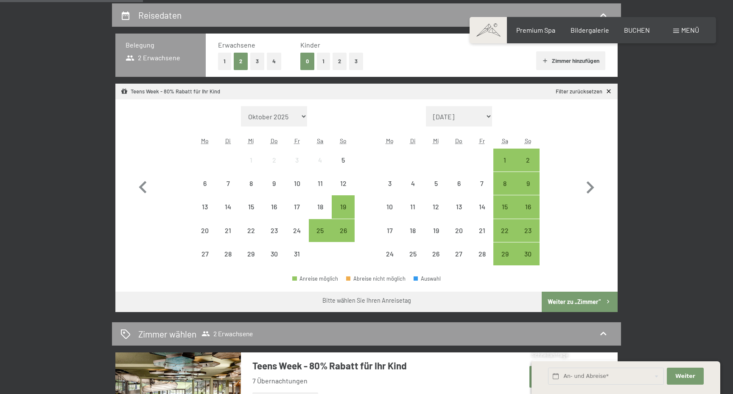
scroll to position [183, 0]
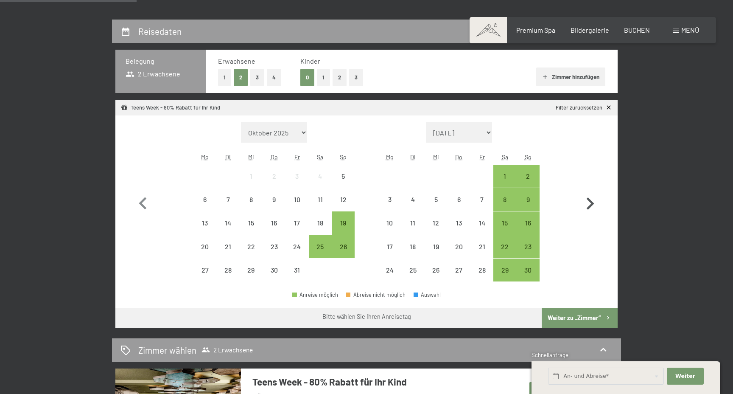
click at [589, 206] on icon "button" at bounding box center [590, 203] width 25 height 25
select select "[DATE]"
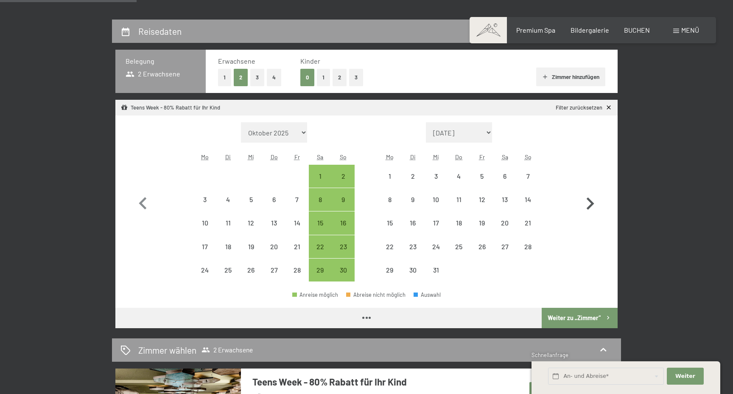
select select "[DATE]"
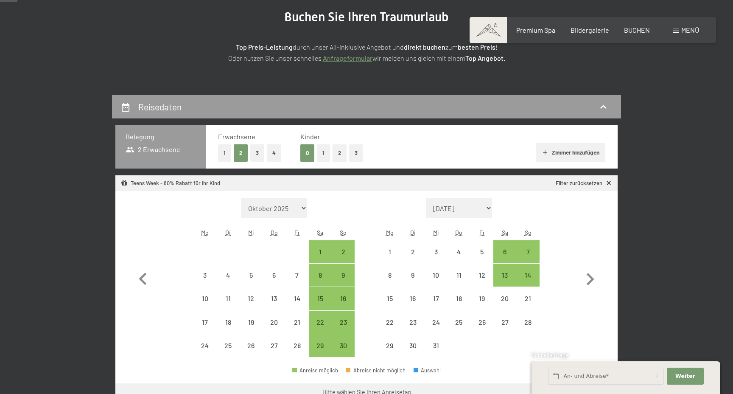
scroll to position [9, 0]
